Goal: Use online tool/utility: Utilize a website feature to perform a specific function

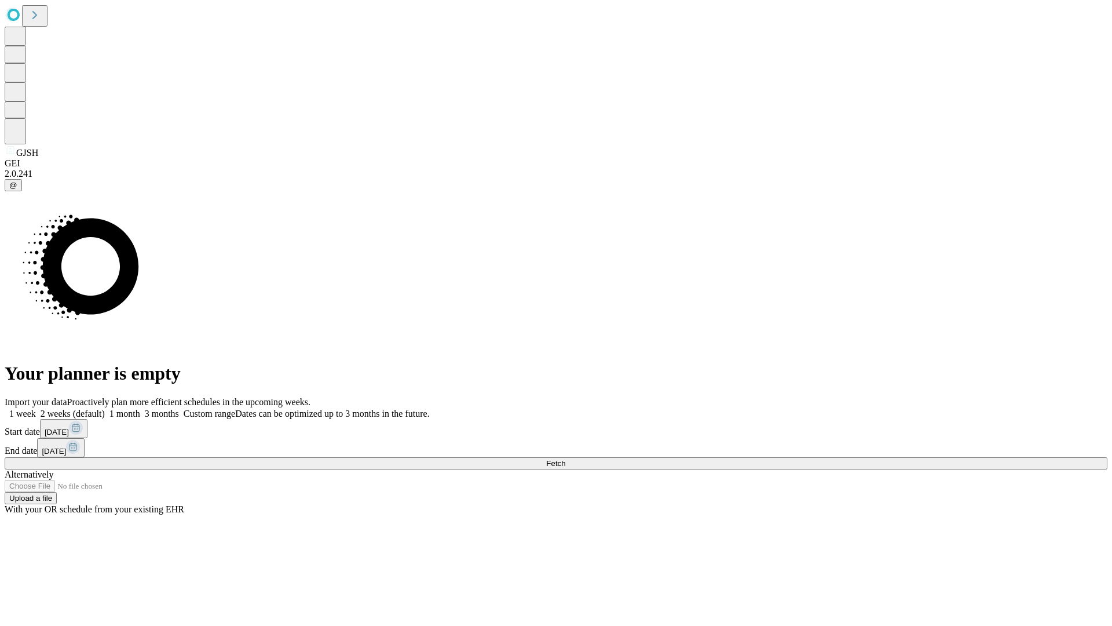
click at [565, 459] on span "Fetch" at bounding box center [555, 463] width 19 height 9
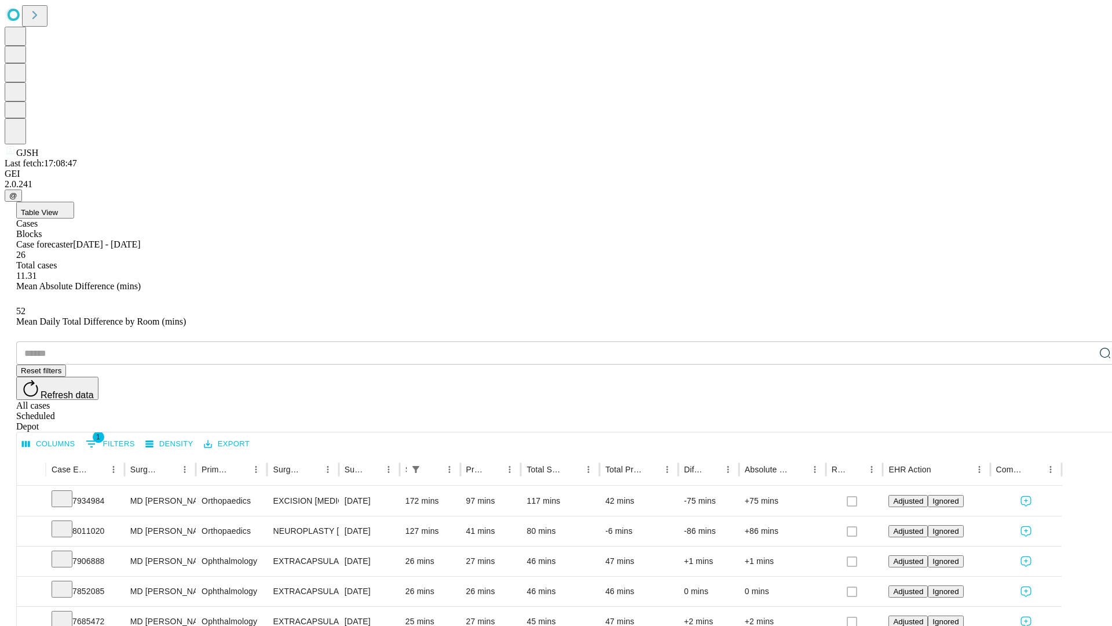
click at [58, 208] on span "Table View" at bounding box center [39, 212] width 37 height 9
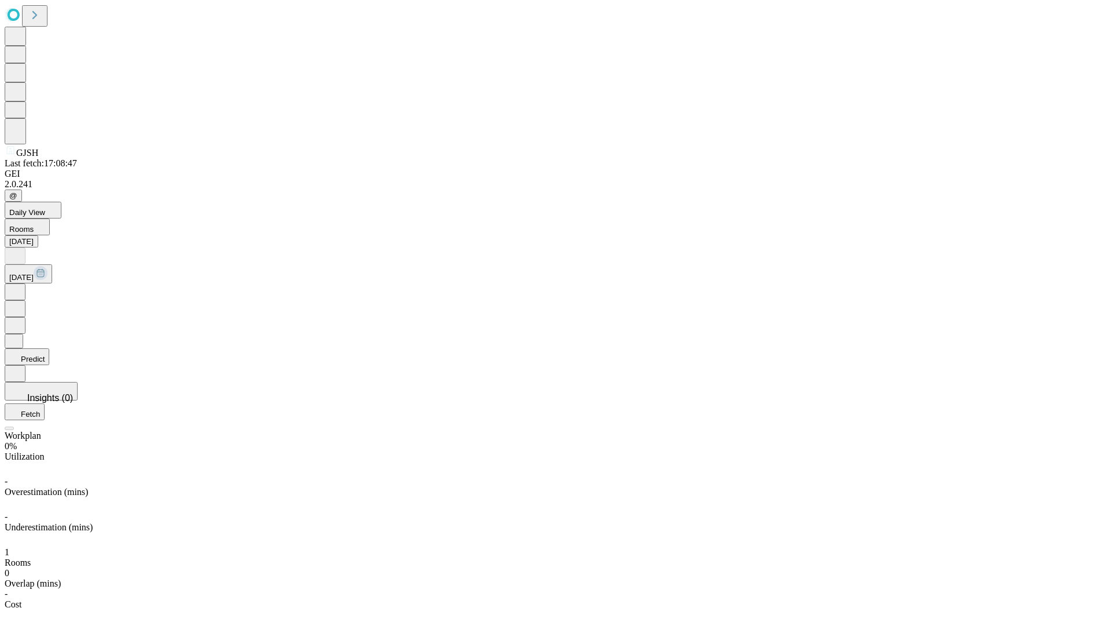
click at [49, 348] on button "Predict" at bounding box center [27, 356] width 45 height 17
